Goal: Task Accomplishment & Management: Manage account settings

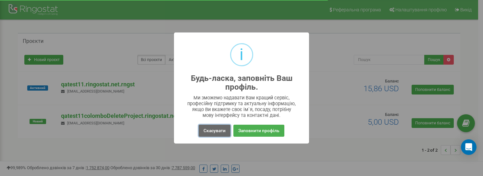
click at [218, 129] on button "Скасувати" at bounding box center [215, 131] width 32 height 12
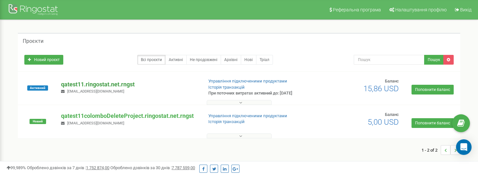
click at [116, 84] on p "qatest11.ringostat.net.rngst" at bounding box center [129, 84] width 137 height 8
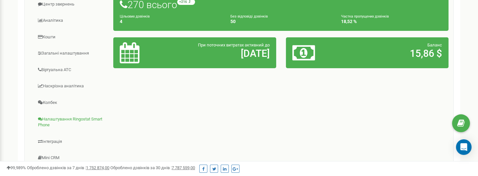
scroll to position [162, 0]
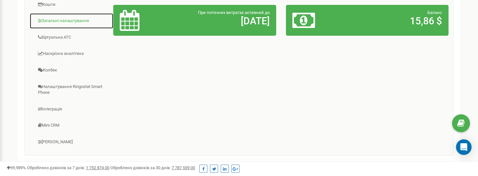
click at [75, 20] on link "Загальні налаштування" at bounding box center [72, 21] width 84 height 16
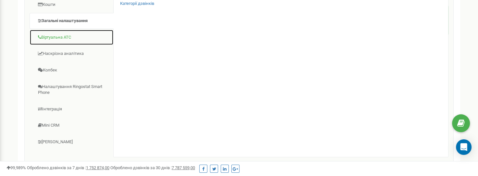
click at [64, 32] on link "Віртуальна АТС" at bounding box center [72, 38] width 84 height 16
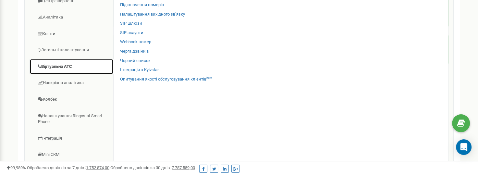
scroll to position [97, 0]
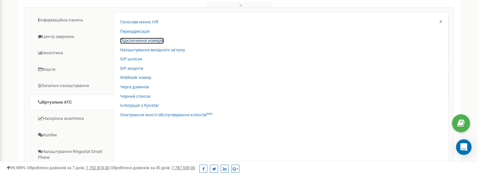
click at [147, 38] on link "Підключення номерів" at bounding box center [142, 41] width 44 height 6
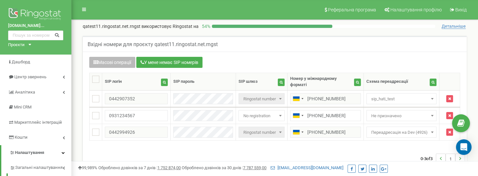
click at [126, 61] on button "Масові операції" at bounding box center [112, 62] width 46 height 11
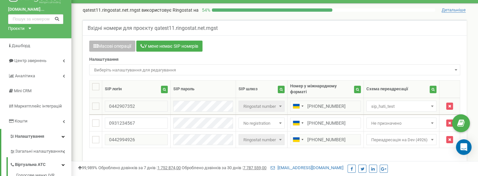
scroll to position [32, 0]
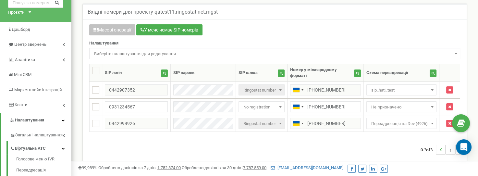
click at [123, 54] on span "Виберіть налаштування для редагування" at bounding box center [275, 53] width 366 height 9
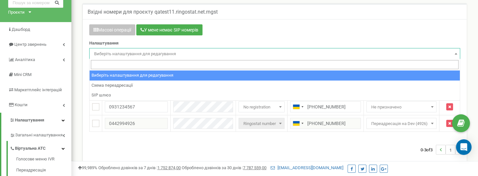
click at [224, 48] on span "Виберіть налаштування для редагування" at bounding box center [274, 53] width 371 height 11
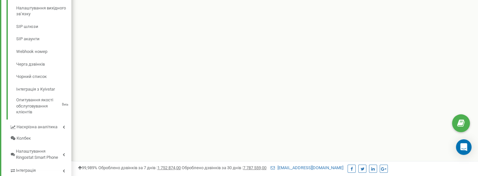
scroll to position [249, 0]
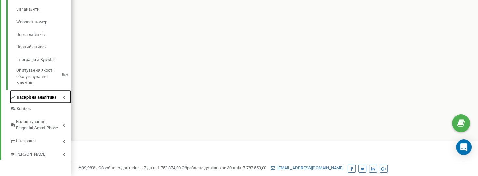
click at [63, 96] on icon at bounding box center [64, 97] width 2 height 3
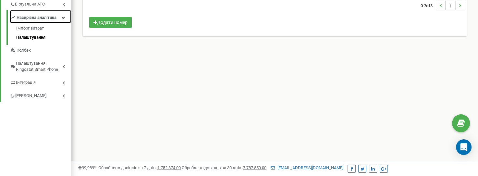
scroll to position [148, 0]
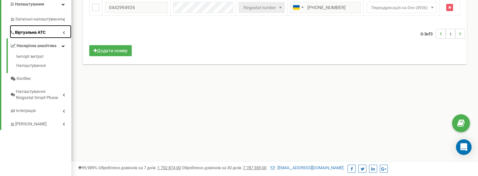
click at [61, 31] on link "Віртуальна АТС" at bounding box center [41, 31] width 62 height 13
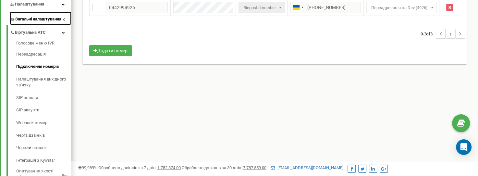
click at [55, 18] on span "Загальні налаштування" at bounding box center [38, 19] width 46 height 6
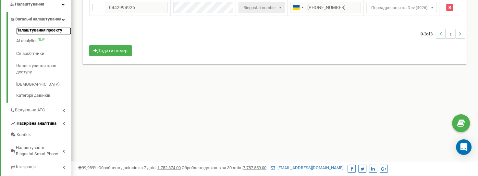
click at [35, 35] on link "Налаштування проєкту" at bounding box center [43, 31] width 55 height 8
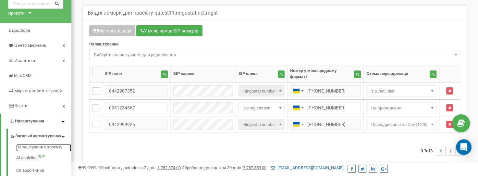
scroll to position [18, 0]
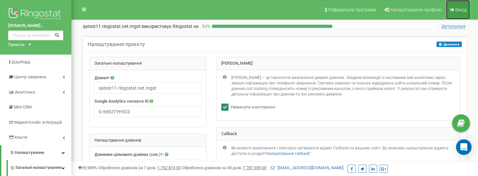
click at [452, 8] on icon at bounding box center [452, 9] width 4 height 5
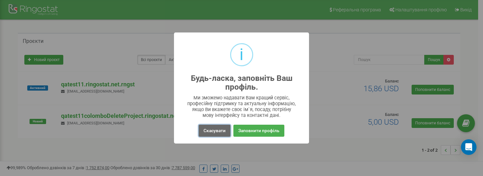
click at [213, 127] on button "Скасувати" at bounding box center [215, 131] width 32 height 12
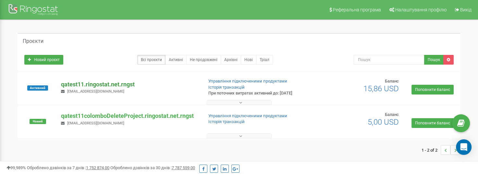
click at [123, 85] on p "qatest11.ringostat.net.rngst" at bounding box center [129, 84] width 137 height 8
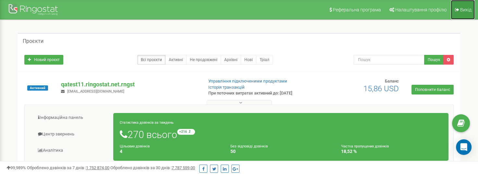
click at [469, 14] on link "Вихід" at bounding box center [463, 9] width 24 height 19
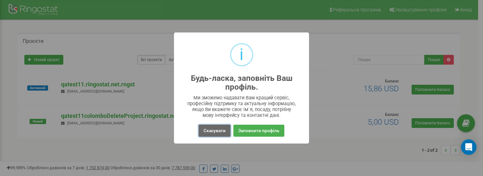
click at [221, 129] on button "Скасувати" at bounding box center [215, 131] width 32 height 12
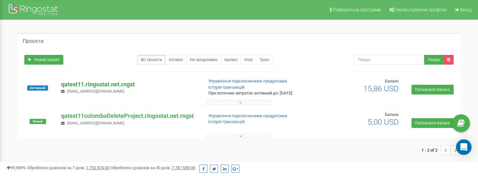
click at [101, 84] on p "qatest11.ringostat.net.rngst" at bounding box center [129, 84] width 137 height 8
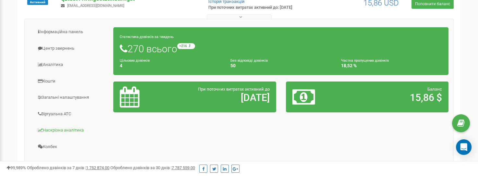
scroll to position [97, 0]
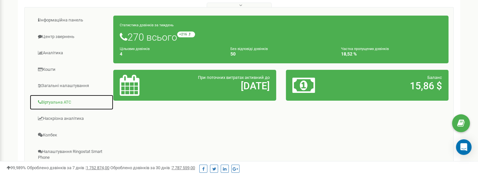
click at [64, 96] on link "Віртуальна АТС" at bounding box center [72, 102] width 84 height 16
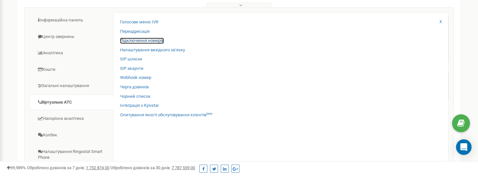
click at [131, 39] on link "Підключення номерів" at bounding box center [142, 41] width 44 height 6
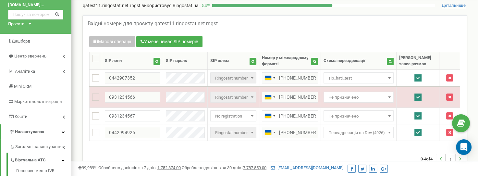
scroll to position [32, 0]
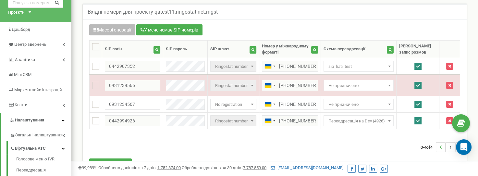
click at [110, 28] on button "Масові операції" at bounding box center [112, 29] width 46 height 11
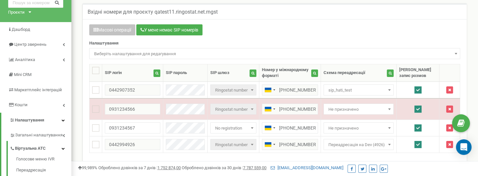
click at [116, 53] on span "Виберіть налаштування для редагування" at bounding box center [275, 53] width 366 height 9
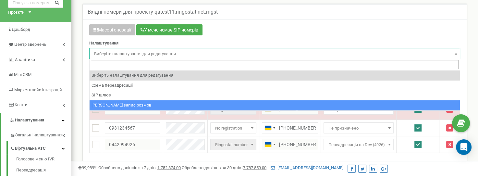
select select "call_record"
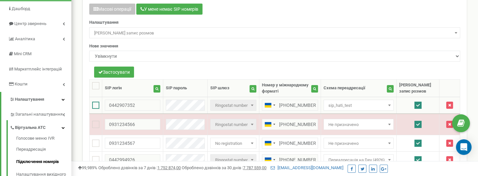
scroll to position [65, 0]
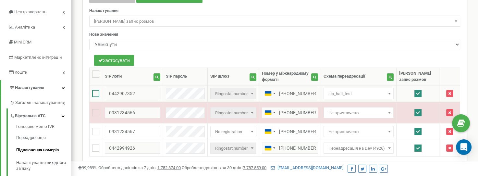
click at [97, 91] on ins at bounding box center [95, 93] width 7 height 7
checkbox input "true"
click at [97, 148] on ins at bounding box center [95, 147] width 7 height 7
checkbox input "true"
click at [125, 63] on button "Застосувати" at bounding box center [114, 60] width 40 height 11
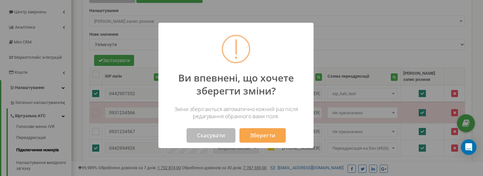
click at [230, 133] on button "Скасувати" at bounding box center [211, 135] width 49 height 14
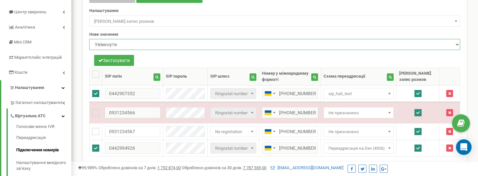
click at [124, 46] on select "Увімкнути Вимкнути" at bounding box center [274, 44] width 371 height 11
select select "0"
click at [89, 39] on select "Увімкнути Вимкнути" at bounding box center [274, 44] width 371 height 11
click at [109, 63] on button "Застосувати" at bounding box center [114, 60] width 40 height 11
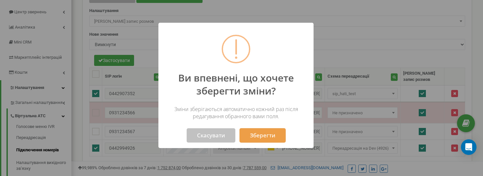
click at [263, 139] on button "Зберегти" at bounding box center [262, 135] width 46 height 14
checkbox input "false"
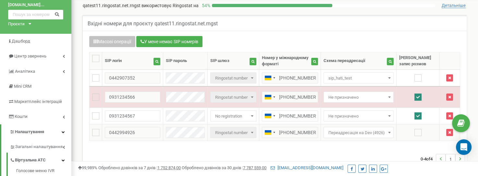
scroll to position [32, 0]
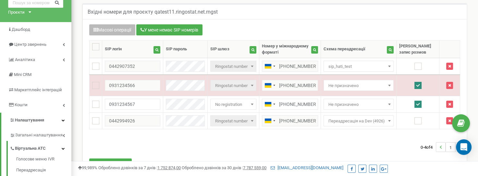
click at [116, 29] on button "Масові операції" at bounding box center [112, 29] width 46 height 11
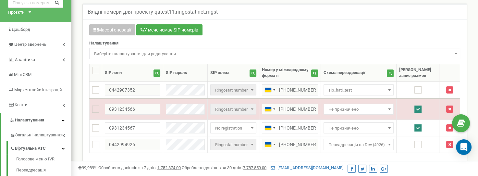
click at [125, 54] on span "Виберіть налаштування для редагування" at bounding box center [275, 53] width 366 height 9
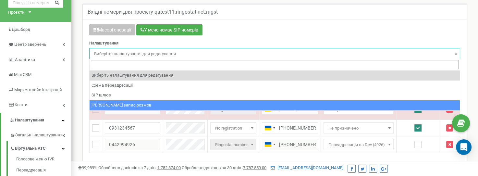
select select "call_record"
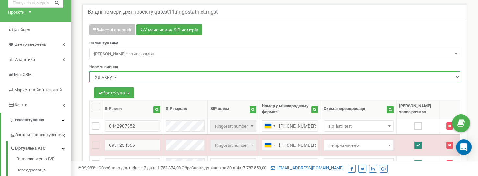
click at [120, 74] on select "Увімкнути Вимкнути" at bounding box center [274, 76] width 371 height 11
click at [89, 71] on select "Увімкнути Вимкнути" at bounding box center [274, 76] width 371 height 11
click at [98, 123] on ins at bounding box center [95, 125] width 7 height 7
checkbox input "true"
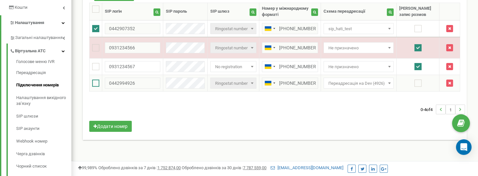
click at [94, 83] on ins at bounding box center [95, 83] width 7 height 7
checkbox input "true"
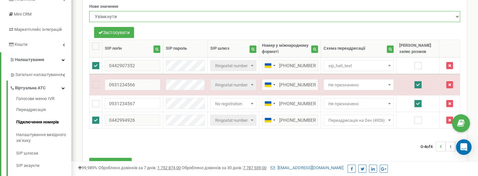
scroll to position [65, 0]
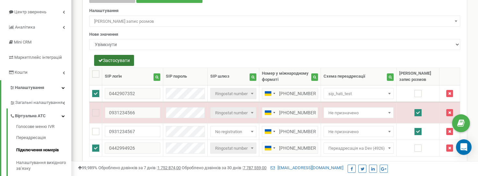
click at [115, 58] on button "Застосувати" at bounding box center [114, 60] width 40 height 11
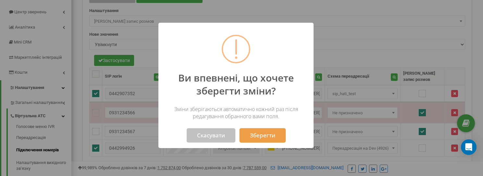
click at [251, 133] on button "Зберегти" at bounding box center [262, 135] width 46 height 14
checkbox input "true"
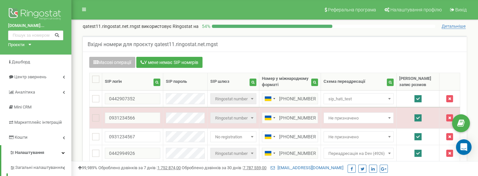
click at [121, 62] on button "Масові операції" at bounding box center [112, 62] width 46 height 11
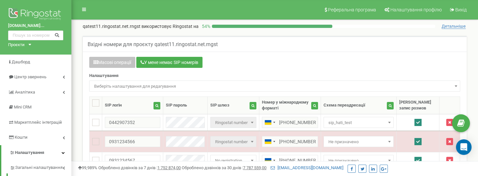
click at [113, 88] on span "Виберіть налаштування для редагування" at bounding box center [275, 86] width 366 height 9
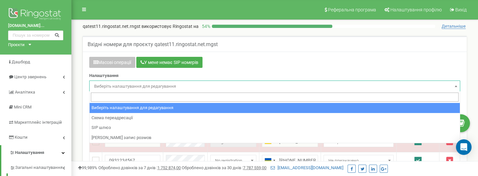
click at [236, 66] on div "Масові операції У мене немає SIP номерів" at bounding box center [274, 63] width 371 height 13
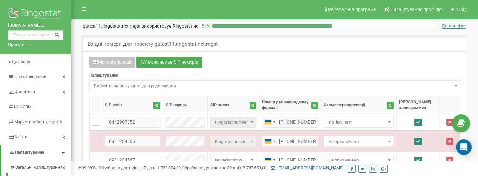
scroll to position [32, 0]
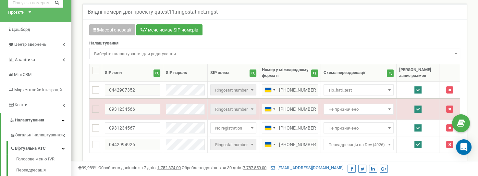
click at [118, 31] on button "Масові операції" at bounding box center [112, 29] width 46 height 11
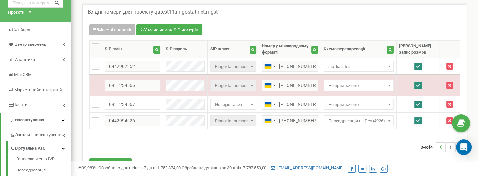
click at [108, 29] on button "Масові операції" at bounding box center [112, 29] width 46 height 11
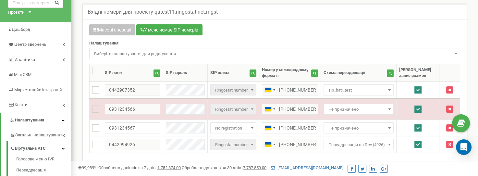
click at [116, 51] on span "Виберіть налаштування для редагування" at bounding box center [275, 53] width 366 height 9
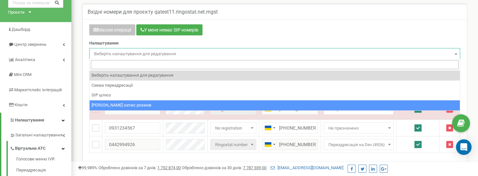
select select "call_record"
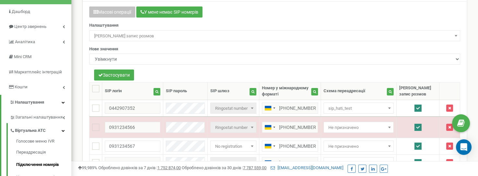
scroll to position [65, 0]
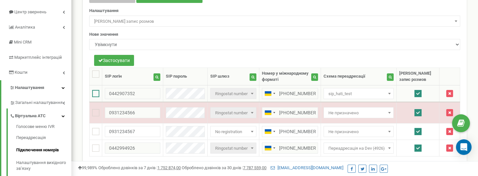
click at [96, 95] on ins at bounding box center [95, 93] width 7 height 7
checkbox input "true"
click at [121, 45] on select "Увімкнути Вимкнути" at bounding box center [274, 44] width 371 height 11
select select "0"
click at [89, 39] on select "Увімкнути Вимкнути" at bounding box center [274, 44] width 371 height 11
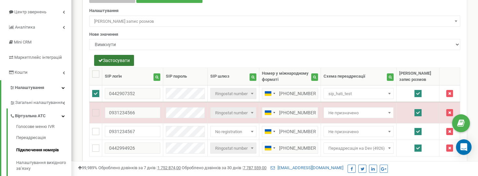
click at [118, 61] on button "Застосувати" at bounding box center [114, 60] width 40 height 11
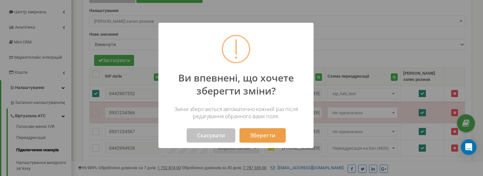
click at [254, 132] on button "Зберегти" at bounding box center [262, 135] width 46 height 14
checkbox input "false"
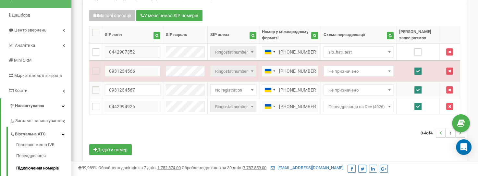
scroll to position [32, 0]
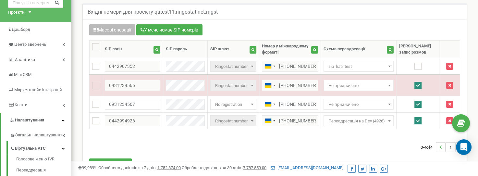
click at [108, 28] on button "Масові операції" at bounding box center [112, 29] width 46 height 11
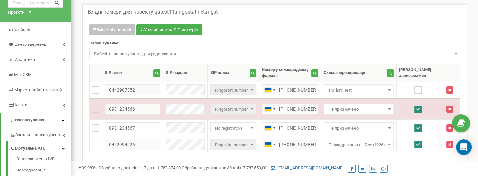
click at [129, 56] on span "Виберіть налаштування для редагування" at bounding box center [275, 53] width 366 height 9
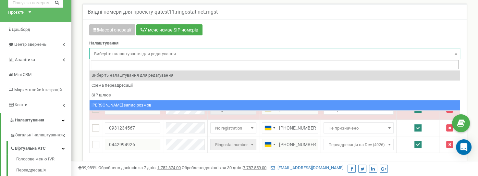
select select "call_record"
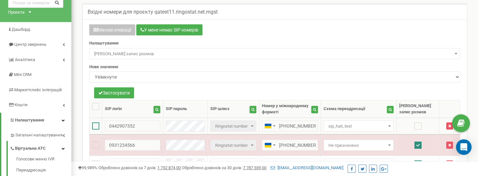
click at [95, 125] on ins at bounding box center [95, 125] width 7 height 7
checkbox input "true"
click at [113, 93] on button "Застосувати" at bounding box center [114, 92] width 40 height 11
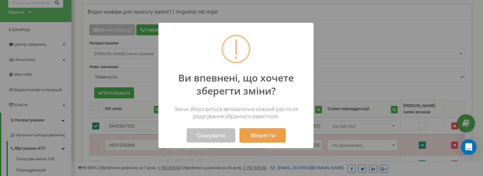
click at [253, 136] on button "Зберегти" at bounding box center [262, 135] width 46 height 14
checkbox input "true"
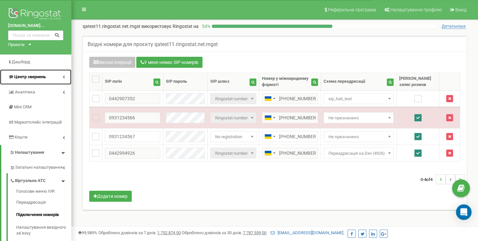
click at [43, 74] on link "Центр звернень" at bounding box center [35, 76] width 71 height 15
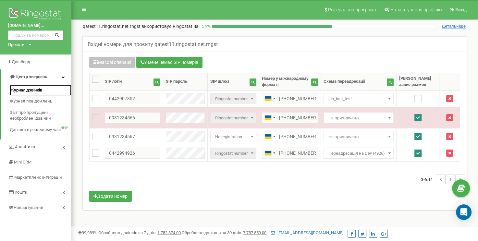
click at [34, 91] on span "Журнал дзвінків" at bounding box center [26, 90] width 32 height 6
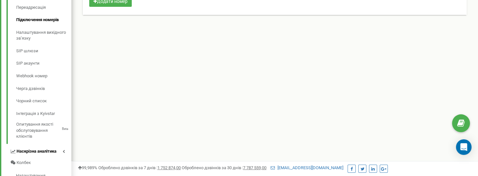
scroll to position [227, 0]
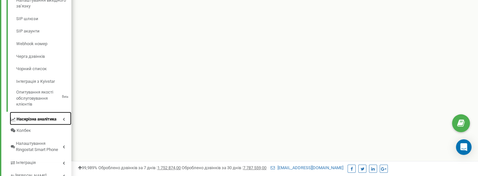
click at [58, 120] on link "Наскрізна аналітика" at bounding box center [41, 118] width 62 height 13
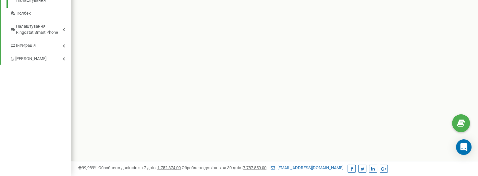
scroll to position [213, 0]
click at [66, 58] on link "Коллтрекінг" at bounding box center [41, 58] width 62 height 13
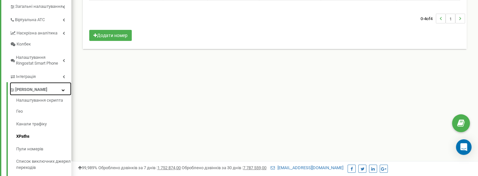
scroll to position [116, 0]
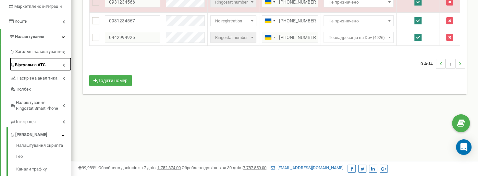
click at [62, 65] on link "Віртуальна АТС" at bounding box center [41, 63] width 62 height 13
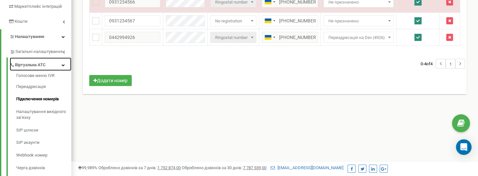
click at [62, 65] on icon at bounding box center [63, 64] width 3 height 3
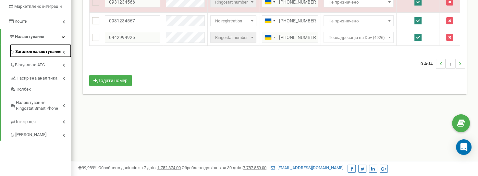
click at [61, 50] on span "Загальні налаштування" at bounding box center [38, 52] width 46 height 6
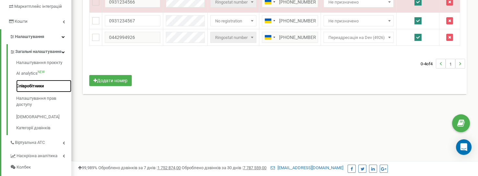
click at [33, 88] on link "Співробітники" at bounding box center [43, 86] width 55 height 13
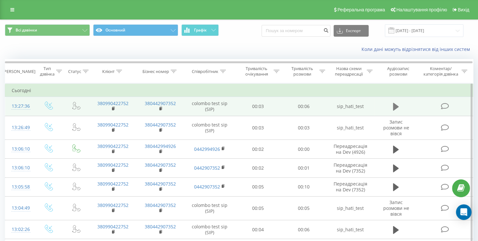
click at [397, 107] on icon at bounding box center [396, 107] width 6 height 8
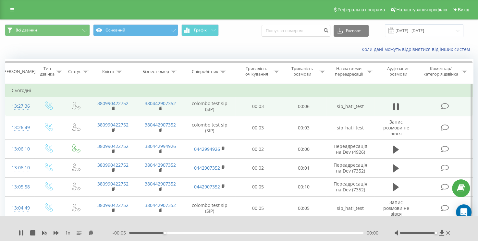
drag, startPoint x: 417, startPoint y: 232, endPoint x: 438, endPoint y: 232, distance: 21.7
click at [438, 232] on div at bounding box center [423, 233] width 57 height 6
click at [396, 107] on icon at bounding box center [396, 106] width 6 height 9
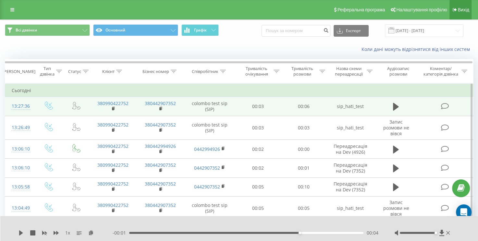
click at [462, 5] on link "Вихід" at bounding box center [460, 9] width 22 height 19
